Goal: Find specific page/section: Find specific page/section

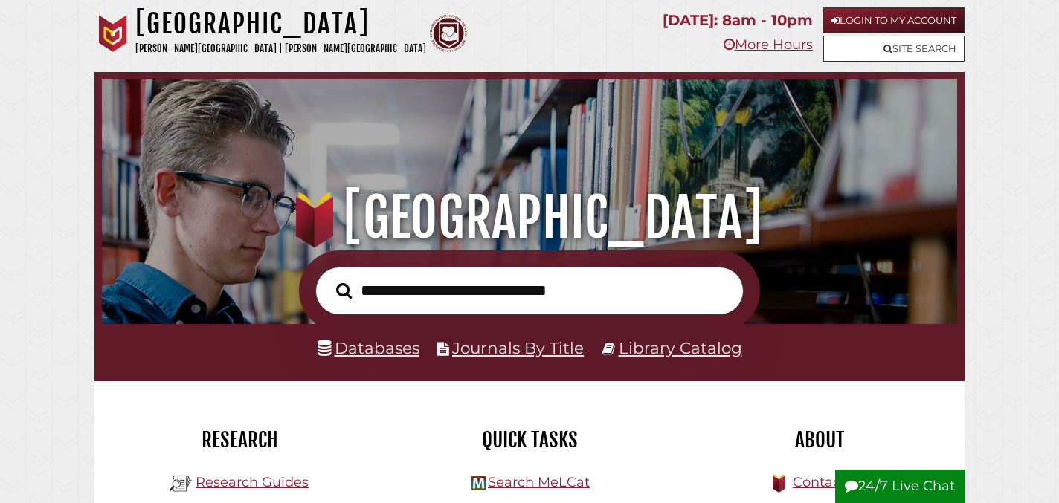
scroll to position [283, 848]
click at [392, 357] on link "Databases" at bounding box center [368, 347] width 102 height 19
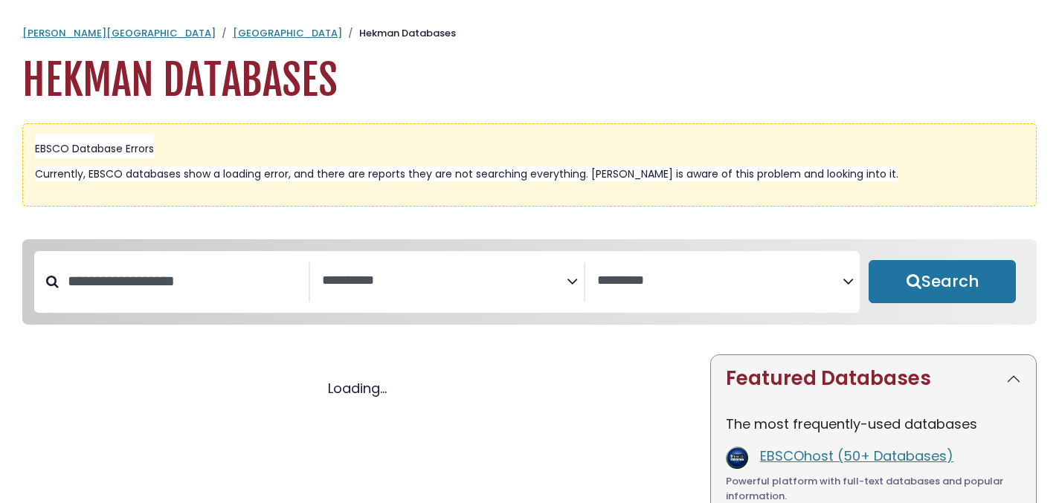
select select "Database Subject Filter"
select select "Database Vendors Filter"
select select "Database Subject Filter"
select select "Database Vendors Filter"
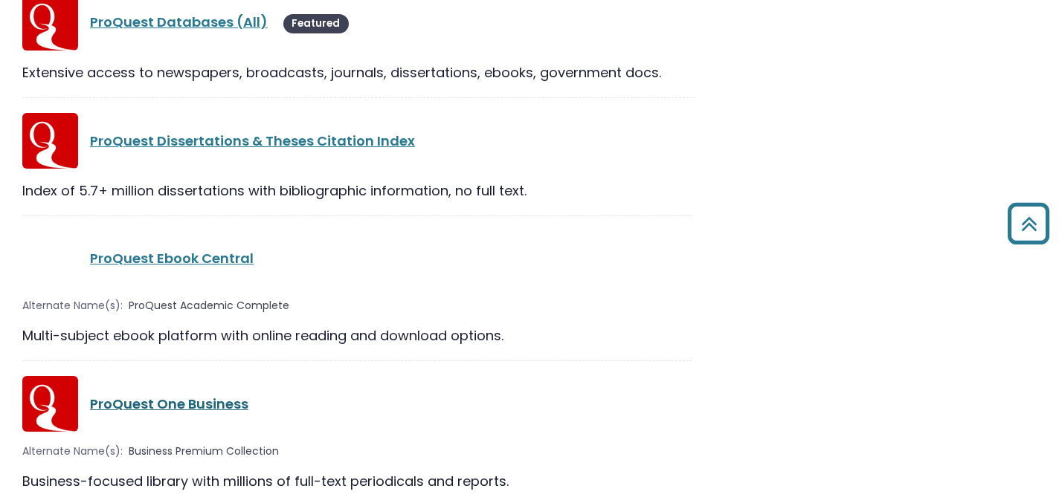
scroll to position [25235, 0]
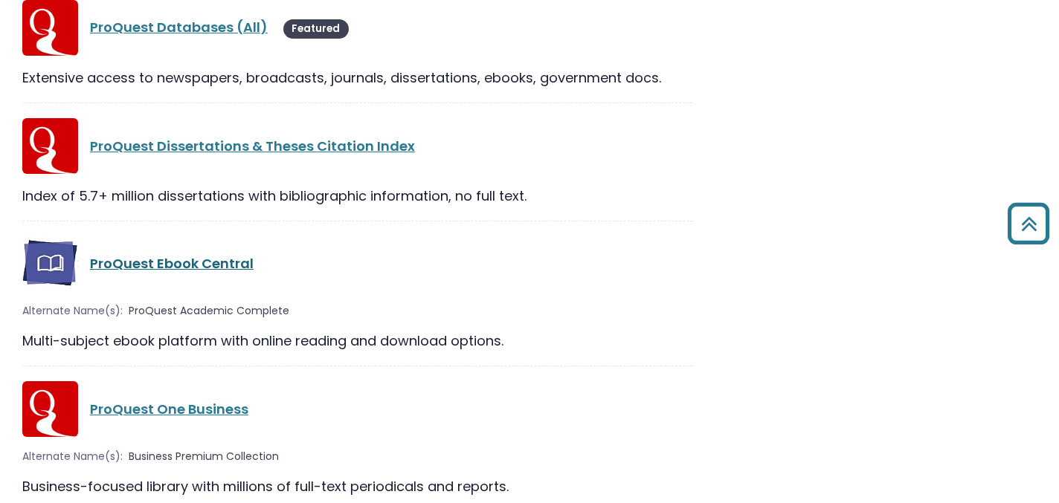
click at [237, 254] on link "ProQuest Ebook Central" at bounding box center [172, 263] width 164 height 19
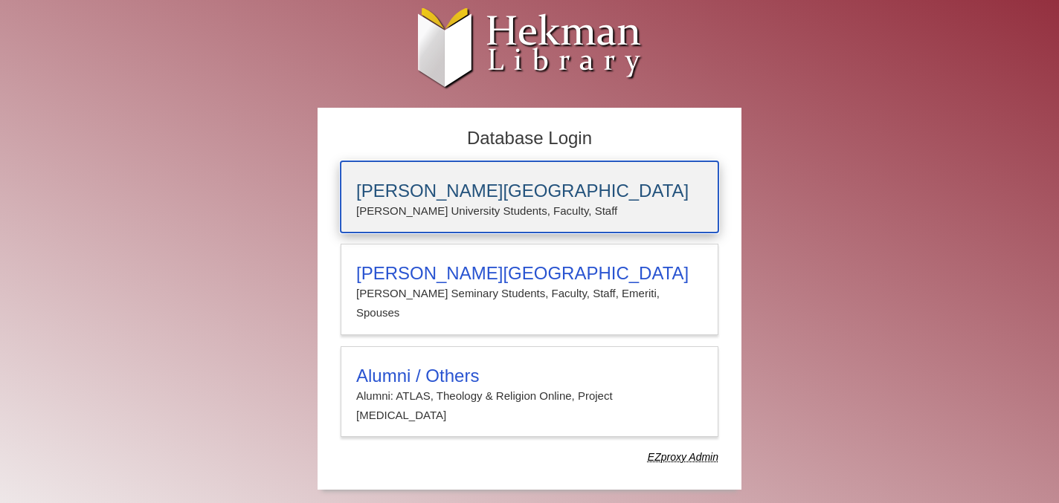
click at [427, 187] on h3 "[PERSON_NAME][GEOGRAPHIC_DATA]" at bounding box center [529, 191] width 346 height 21
